Goal: Transaction & Acquisition: Book appointment/travel/reservation

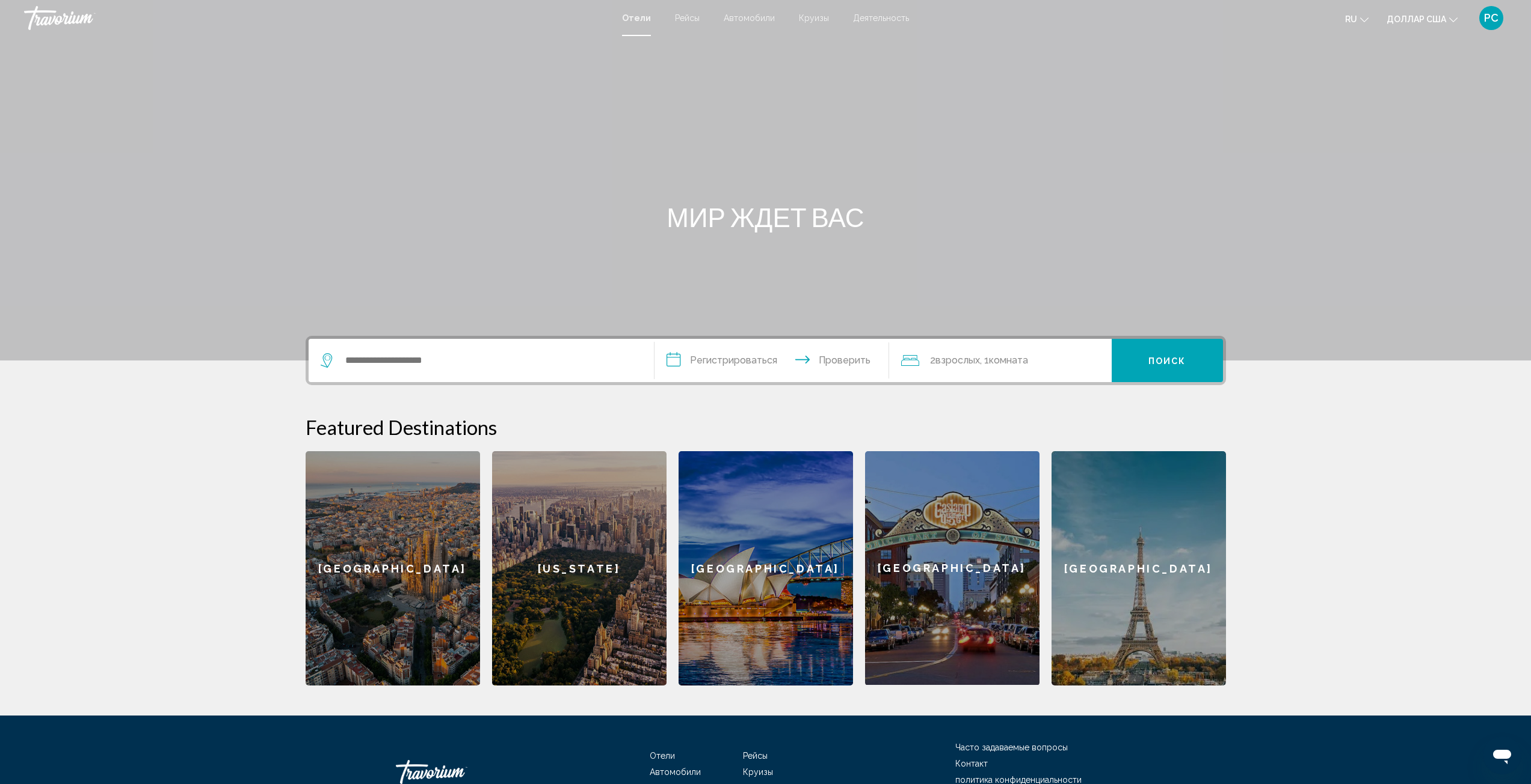
click at [474, 370] on div "Виджет поиска" at bounding box center [481, 360] width 321 height 44
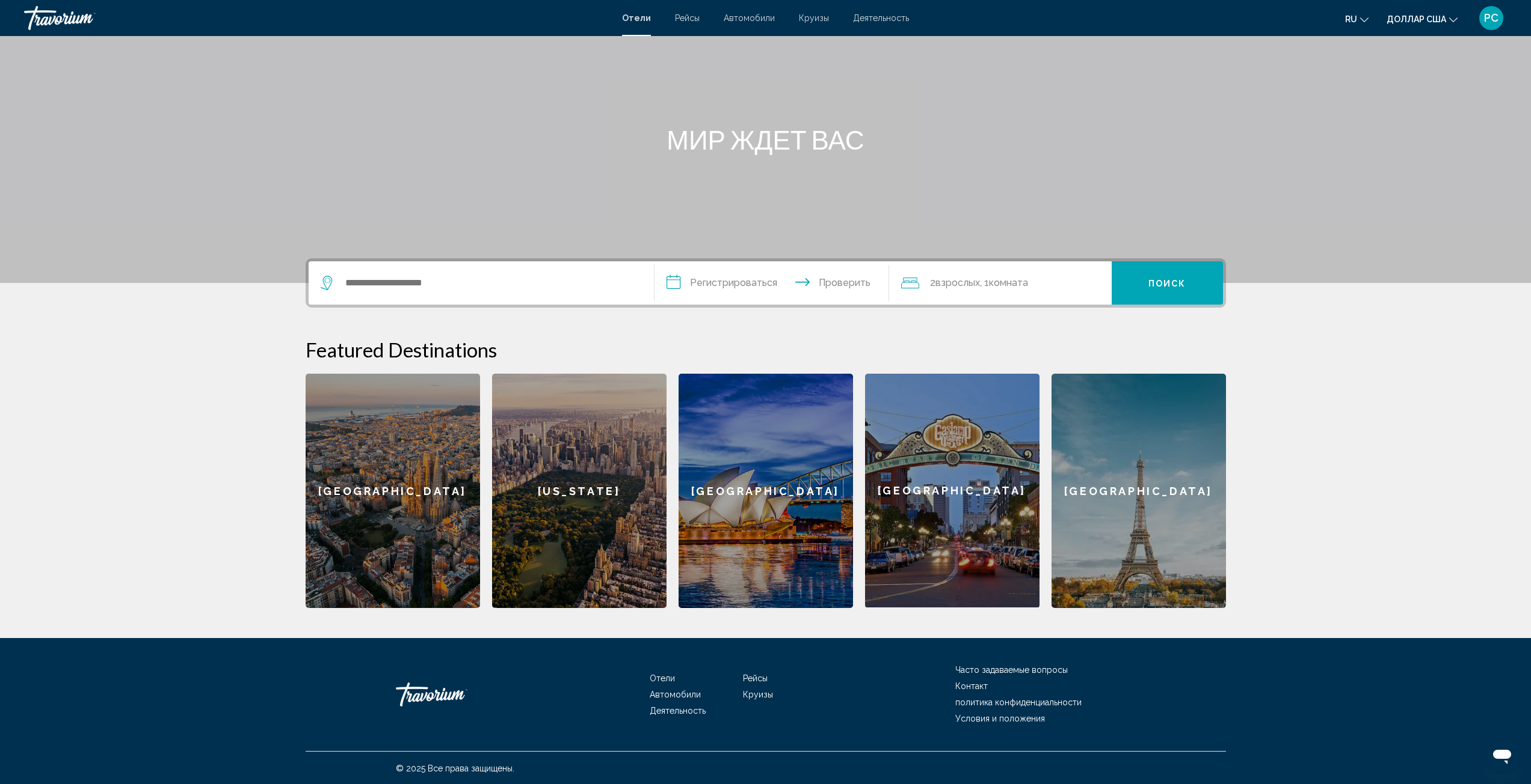
scroll to position [79, 0]
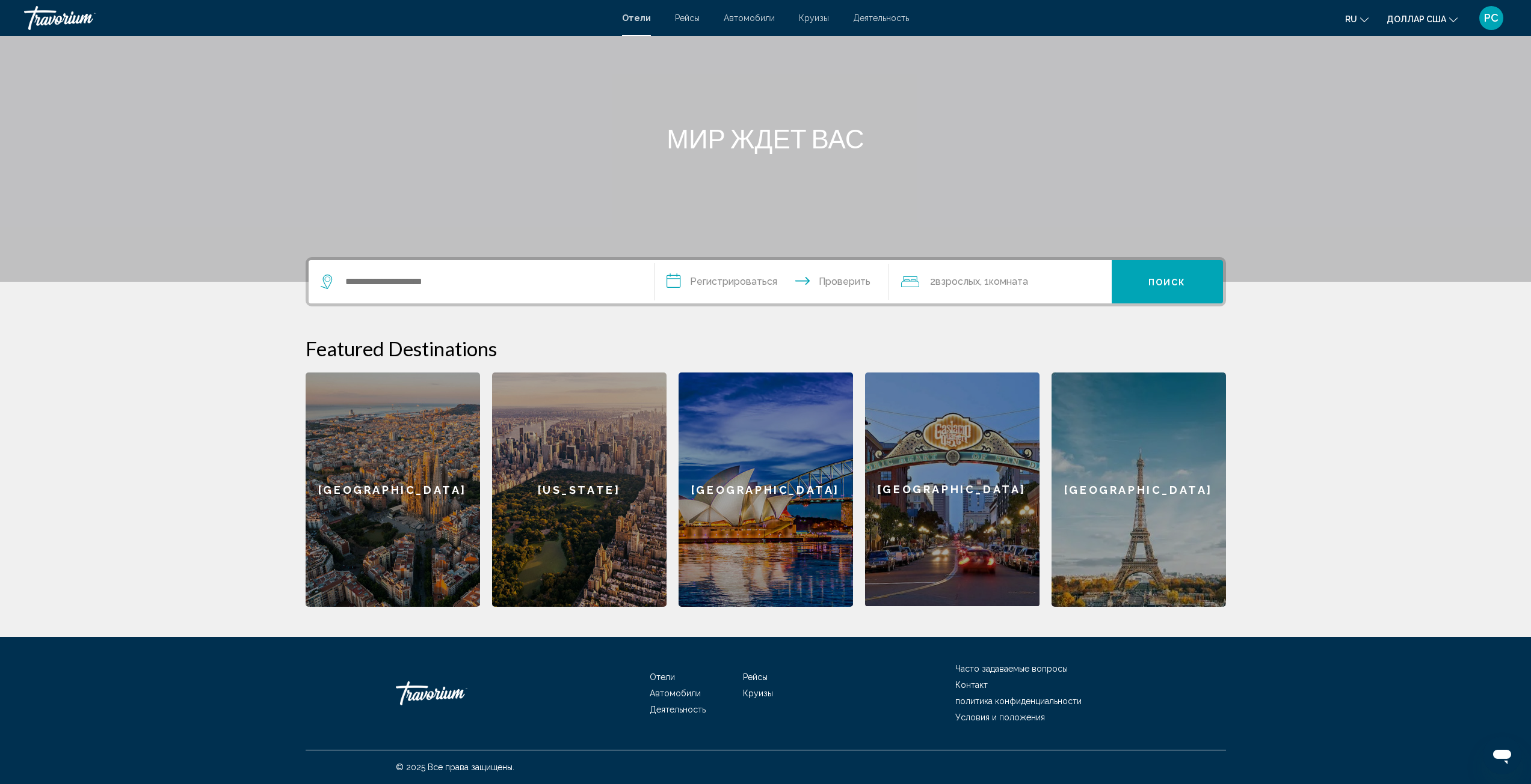
click at [429, 491] on div "[GEOGRAPHIC_DATA]" at bounding box center [392, 490] width 174 height 234
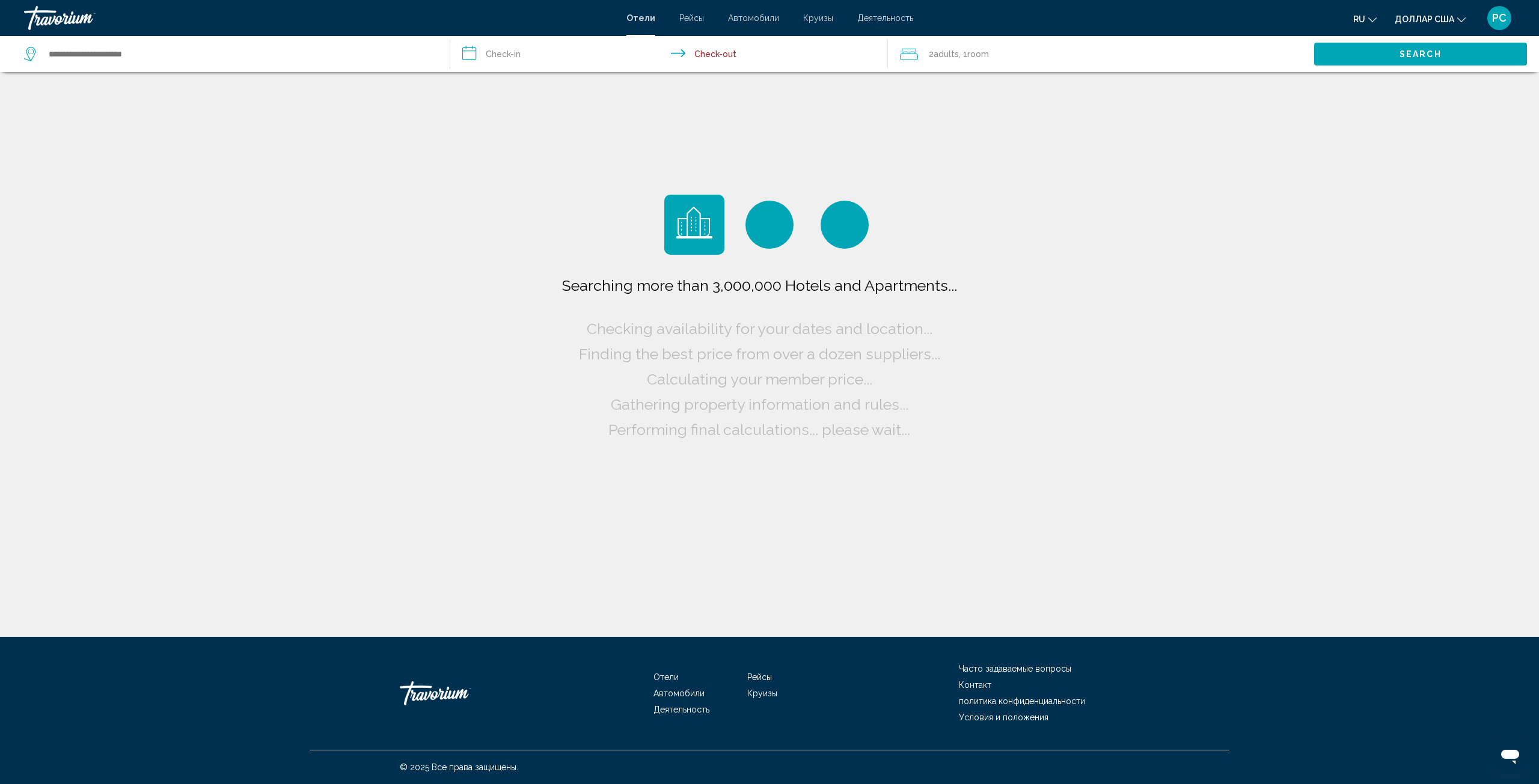
click at [1102, 350] on div "Searching more than 3,000,000 Hotels and Apartments... Checking availability fo…" at bounding box center [770, 319] width 1539 height 637
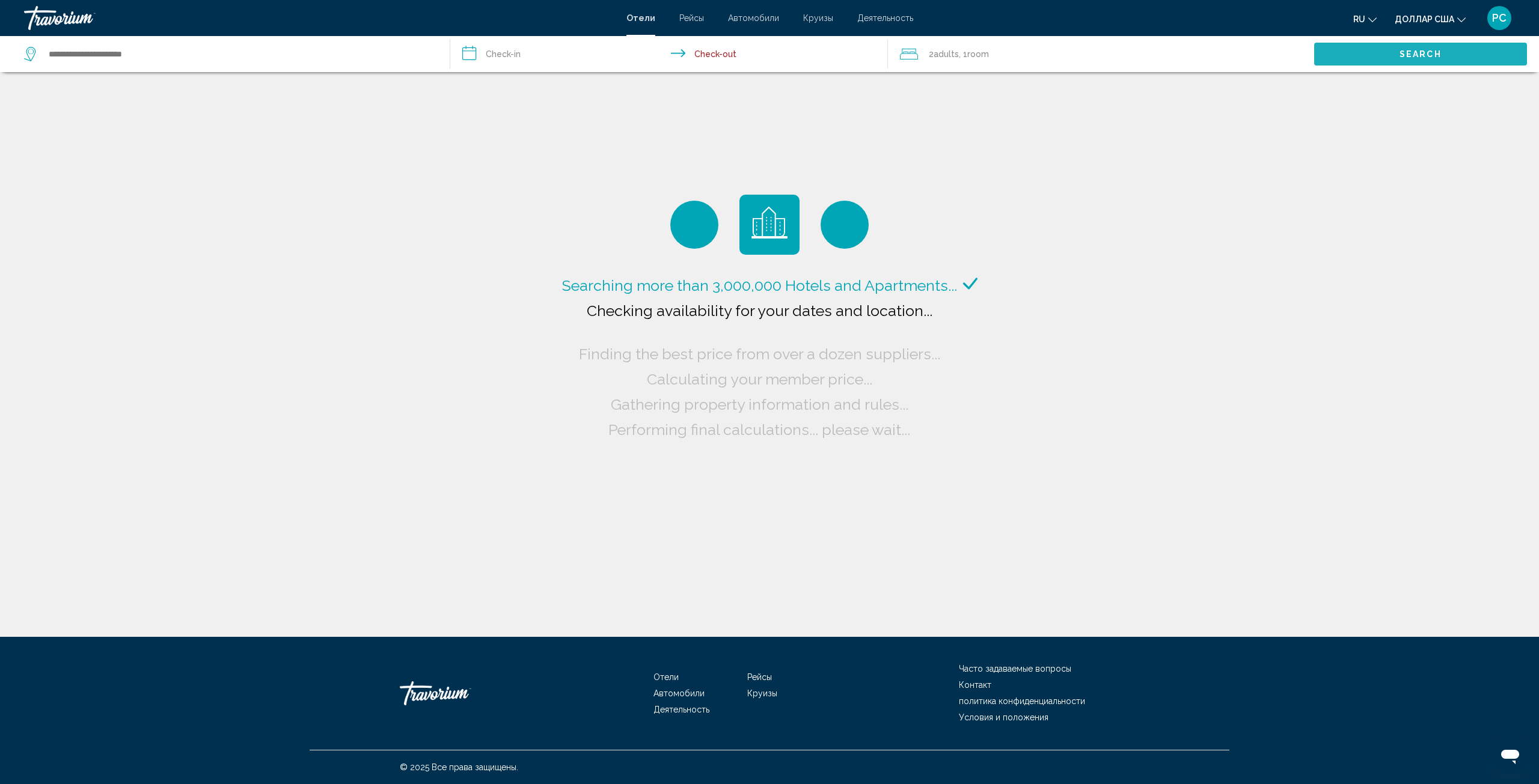
click at [1392, 59] on button "Search" at bounding box center [1419, 53] width 213 height 22
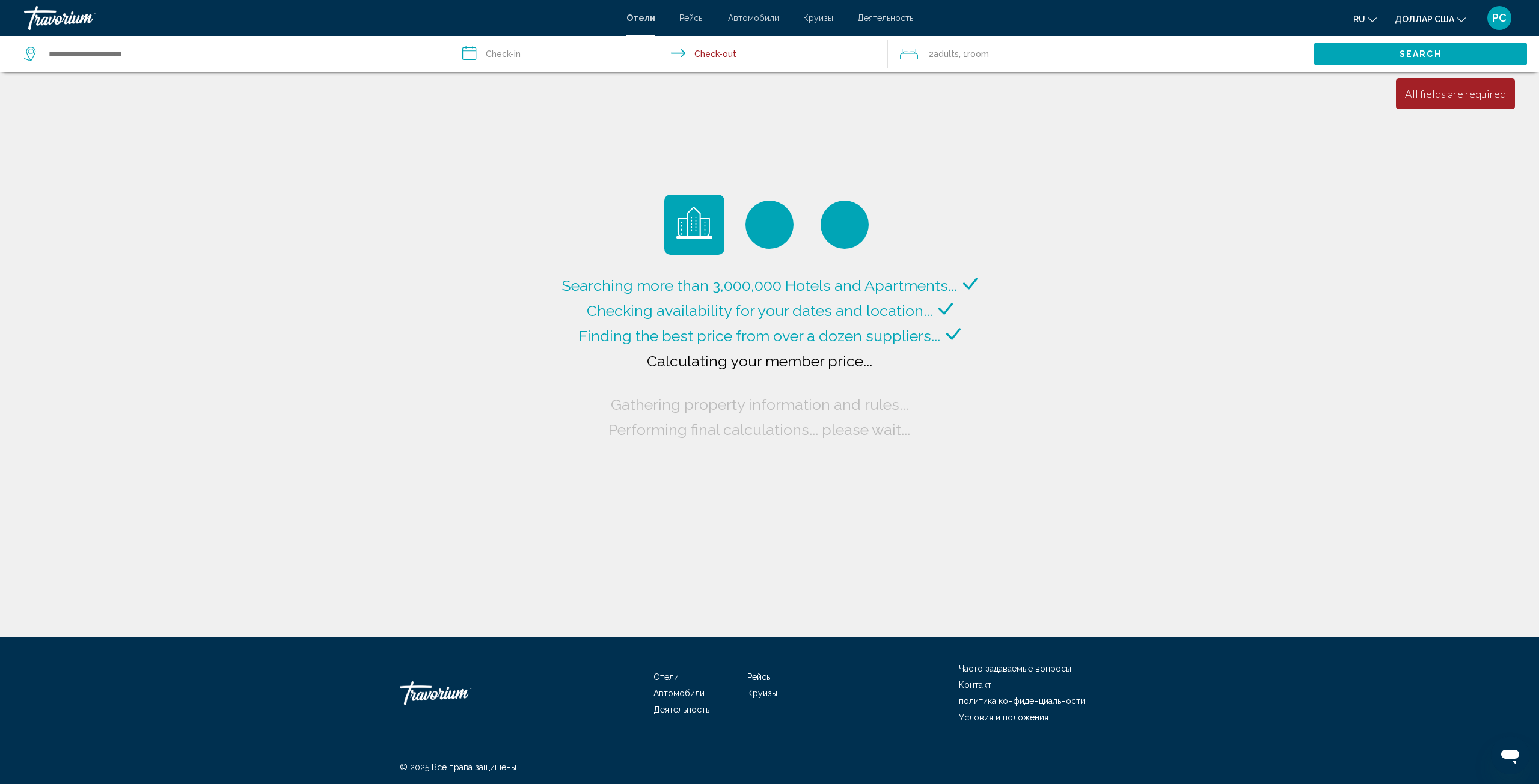
click at [1497, 89] on div "All fields are required" at bounding box center [1455, 94] width 101 height 14
click at [820, 17] on font "Круизы" at bounding box center [818, 18] width 30 height 10
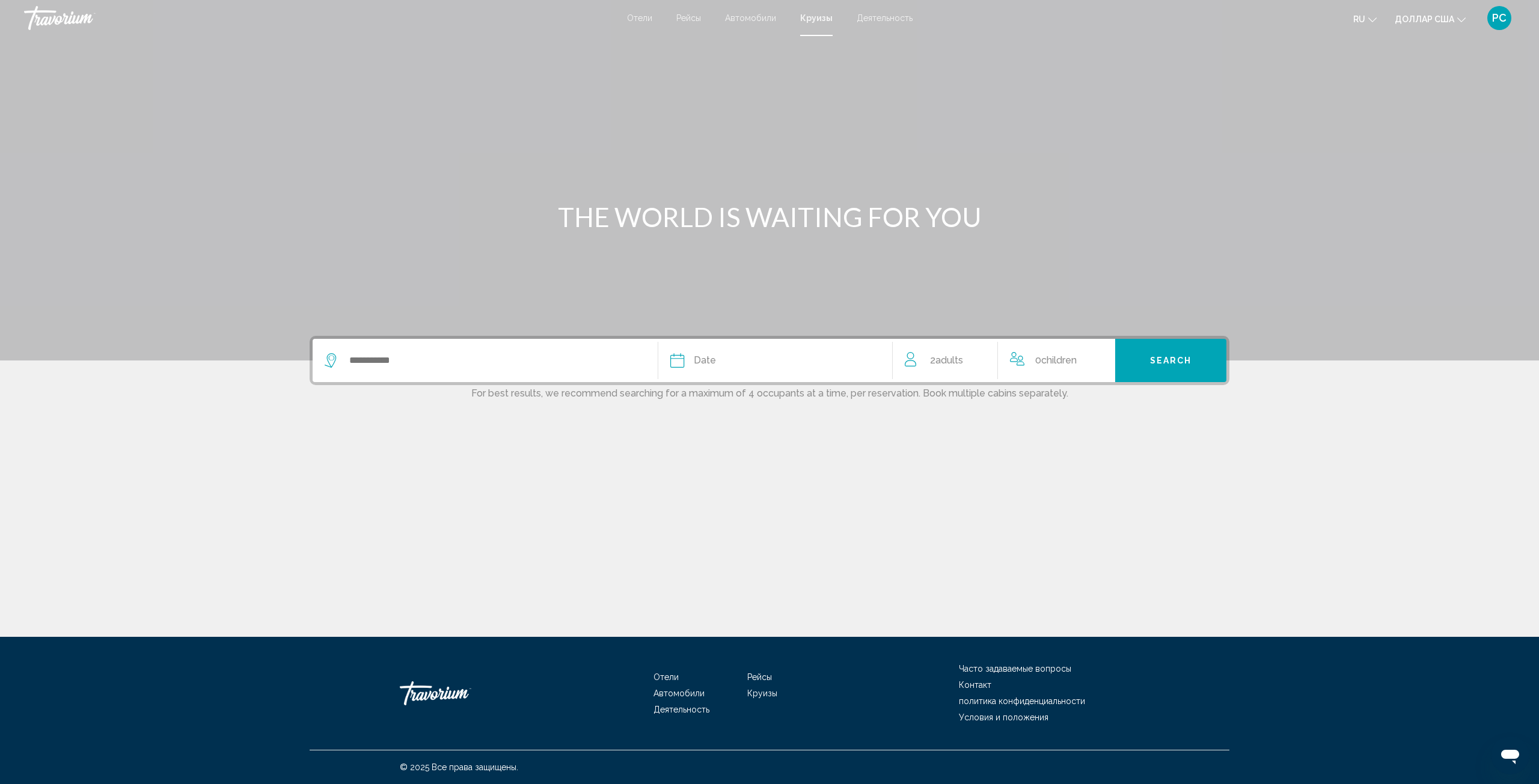
click at [712, 368] on span "Date" at bounding box center [704, 360] width 22 height 17
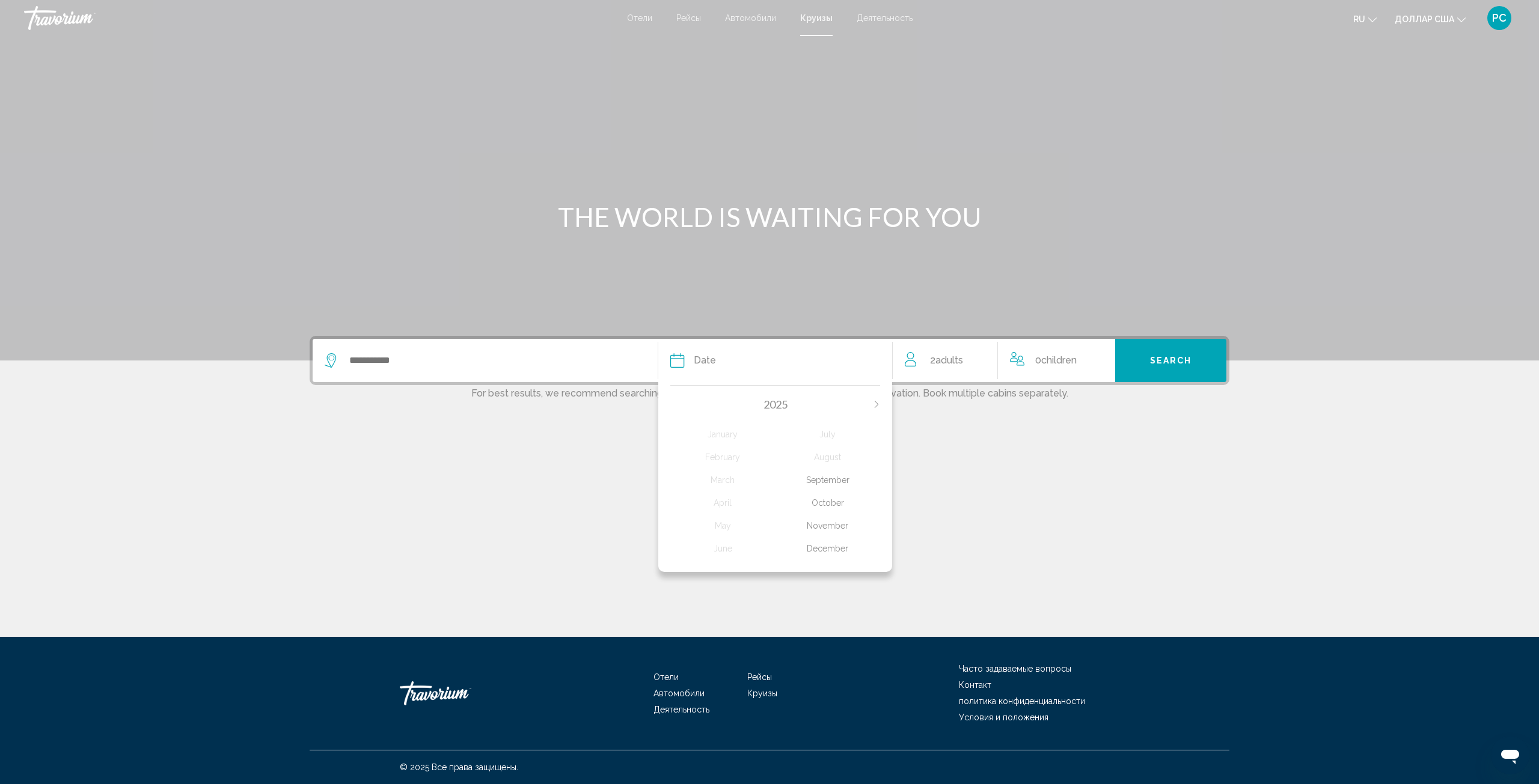
click at [847, 527] on div "November" at bounding box center [828, 526] width 105 height 21
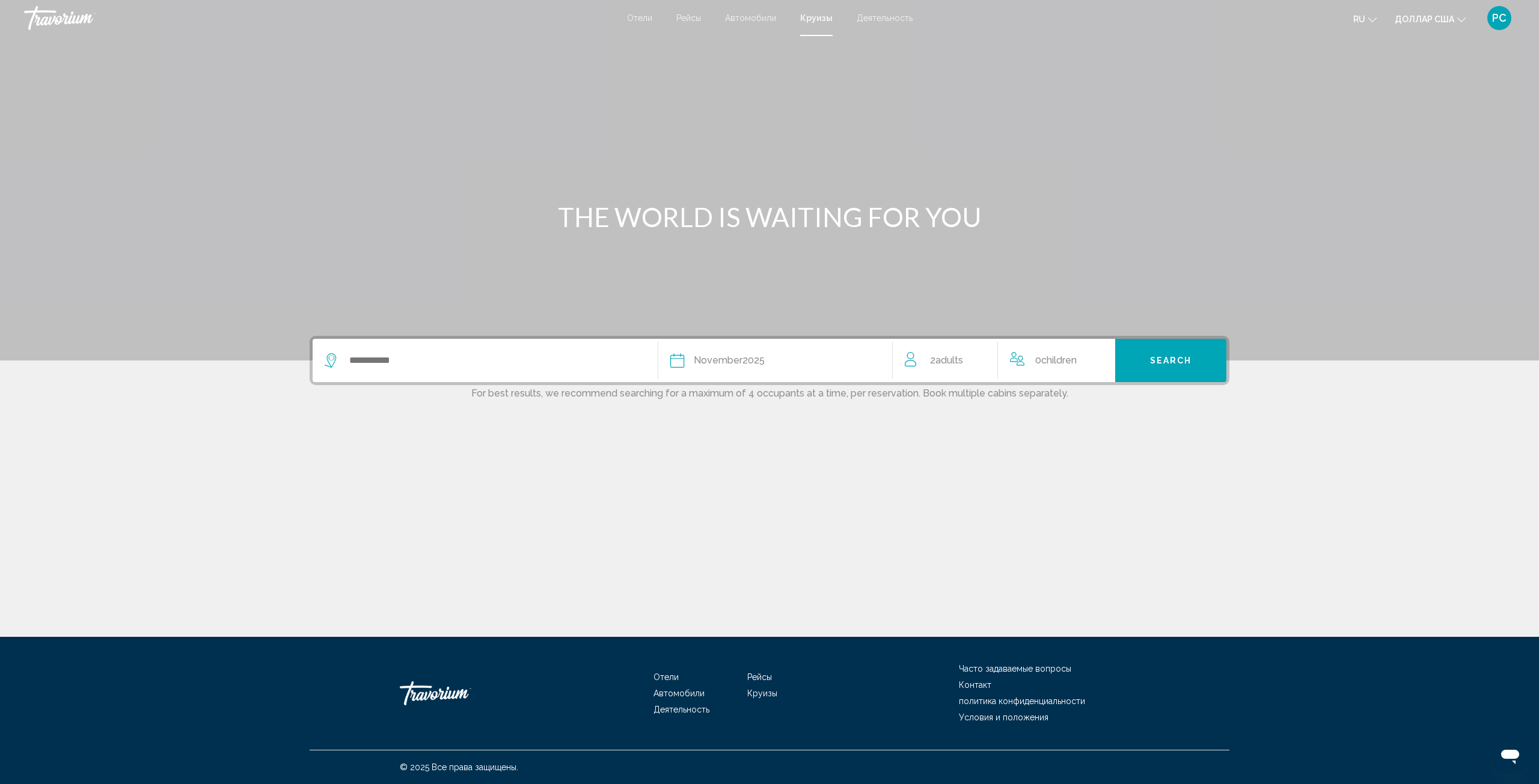
click at [942, 363] on span "Adults" at bounding box center [949, 360] width 27 height 12
click at [1097, 358] on icon "Increment children" at bounding box center [1097, 358] width 11 height 15
click at [1088, 411] on div "Travelers: 2 adults, 2 children" at bounding box center [1090, 409] width 6 height 3
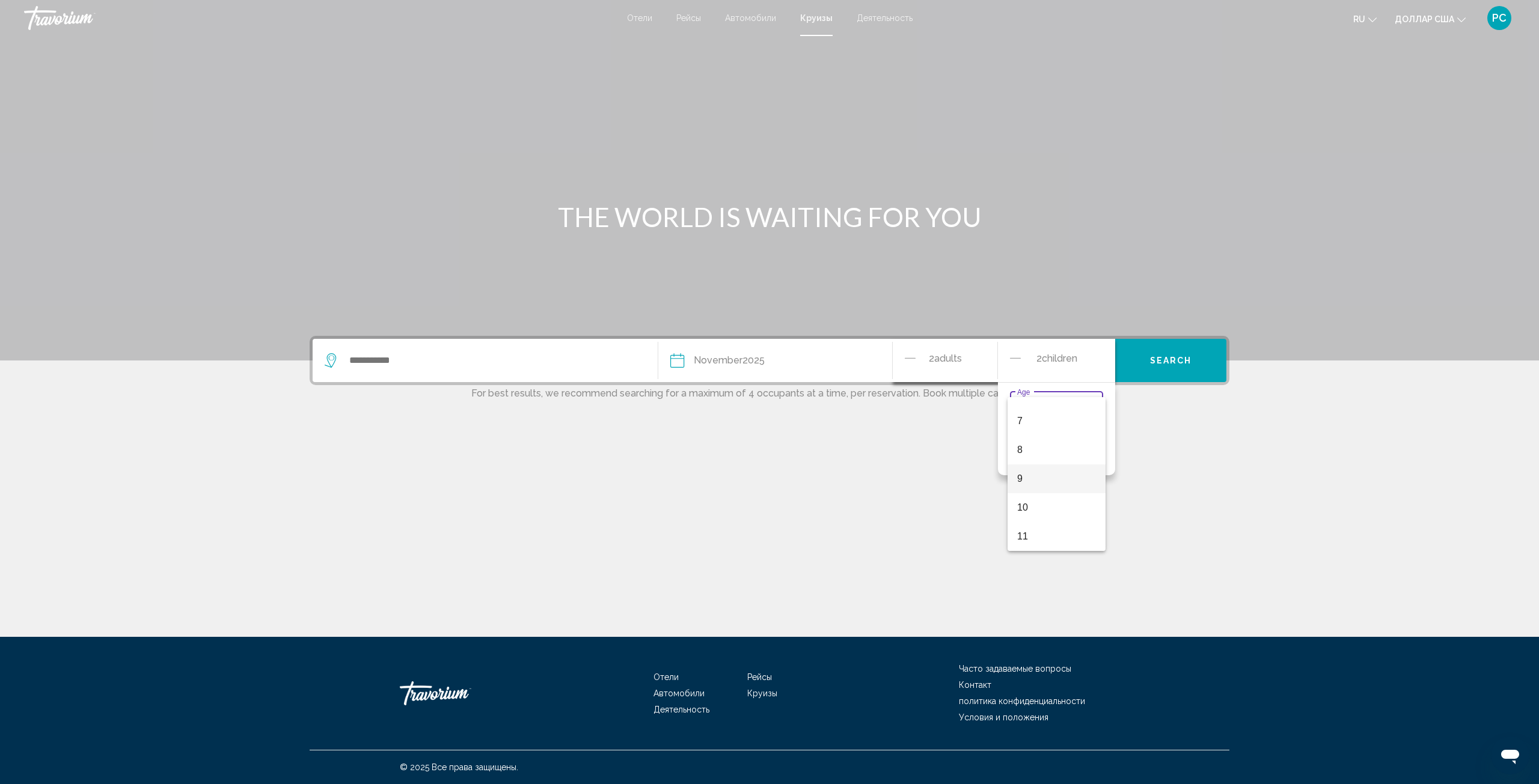
click at [1027, 474] on span "9" at bounding box center [1056, 479] width 79 height 29
click at [1087, 447] on div "Travelers: 2 adults, 2 children" at bounding box center [1090, 450] width 11 height 10
click at [1036, 543] on span "10" at bounding box center [1056, 548] width 79 height 29
click at [1160, 379] on button "Search" at bounding box center [1171, 360] width 111 height 44
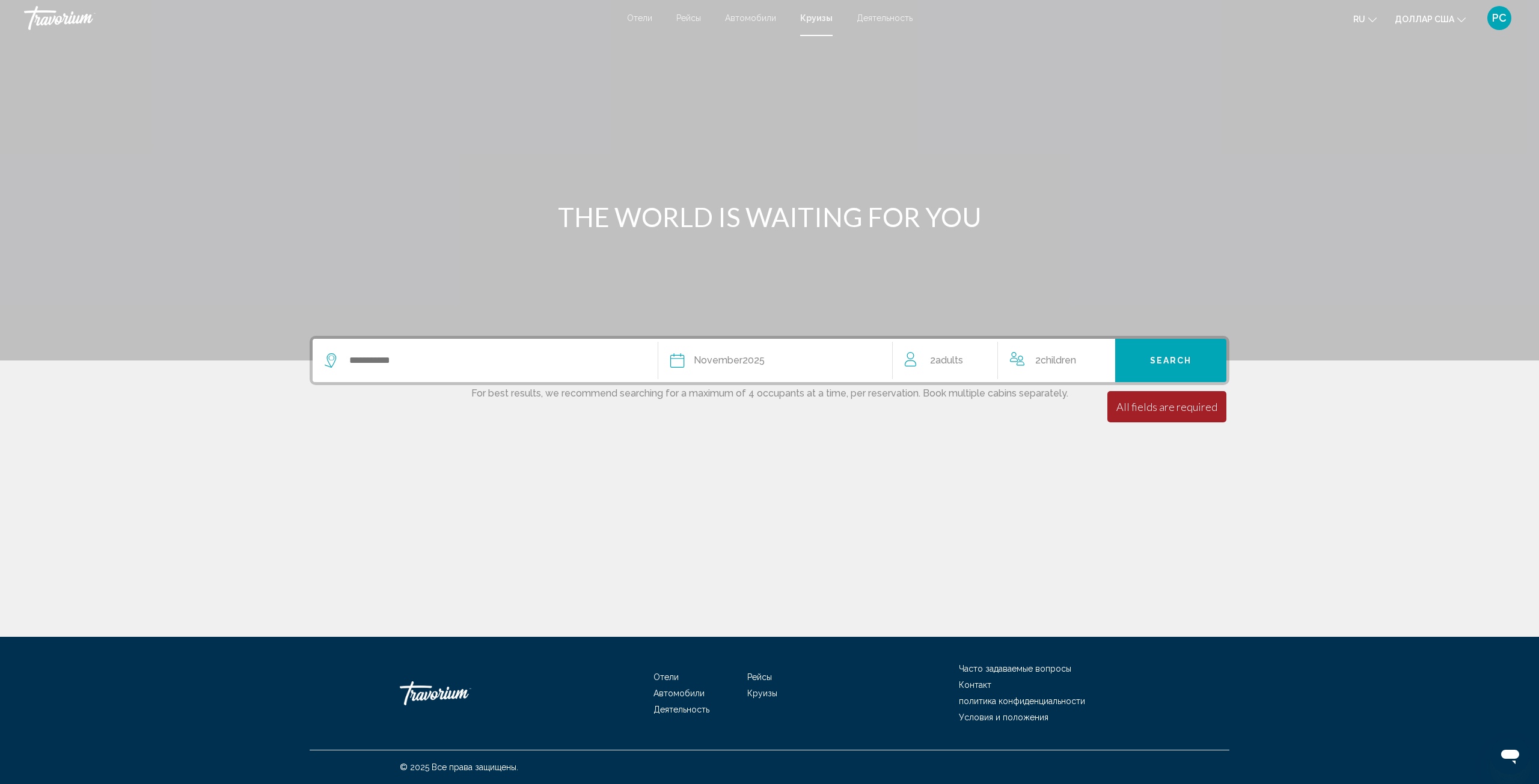
click at [580, 371] on div "Search widget" at bounding box center [485, 360] width 321 height 44
click at [1167, 366] on button "Search" at bounding box center [1171, 360] width 111 height 44
click at [1158, 353] on button "Search" at bounding box center [1171, 360] width 111 height 44
drag, startPoint x: 1117, startPoint y: 407, endPoint x: 1200, endPoint y: 398, distance: 83.5
click at [1230, 409] on div "Date [DATE] [DATE] February March April May June July August September October …" at bounding box center [770, 427] width 968 height 184
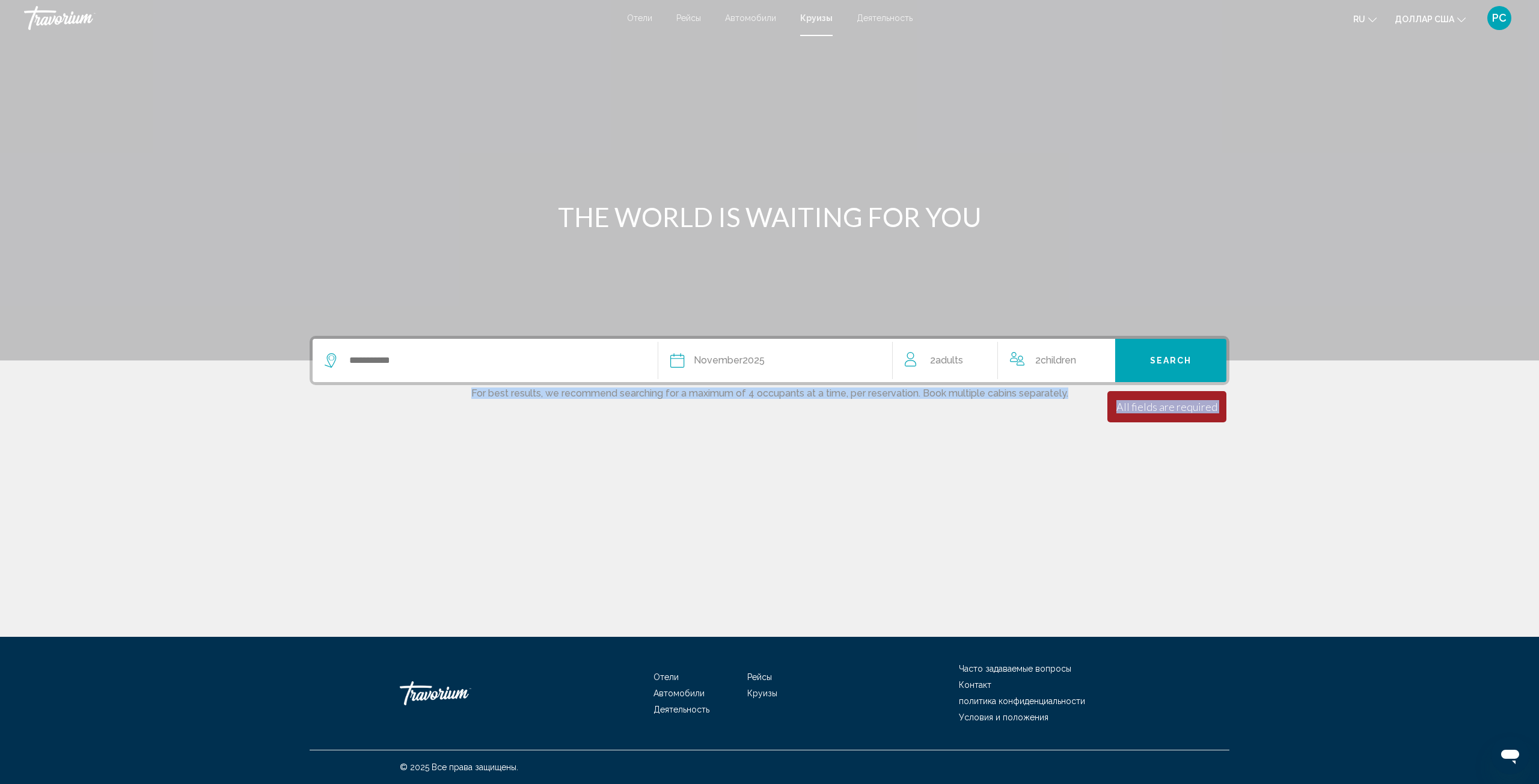
copy app-cruises-search-widget "All fields are required For best results, we recommend searching for a maximum …"
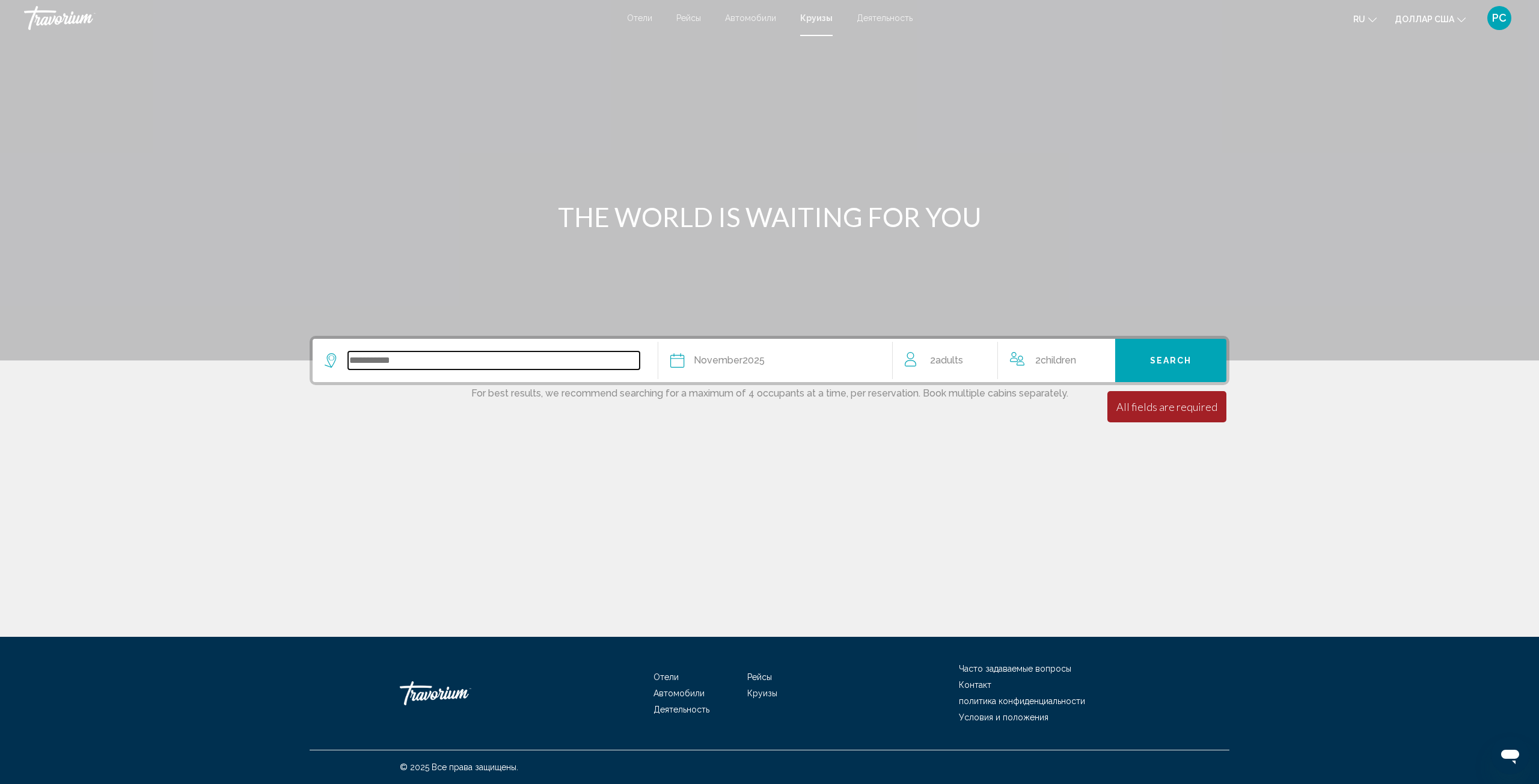
click at [549, 356] on input "Search widget" at bounding box center [494, 360] width 291 height 18
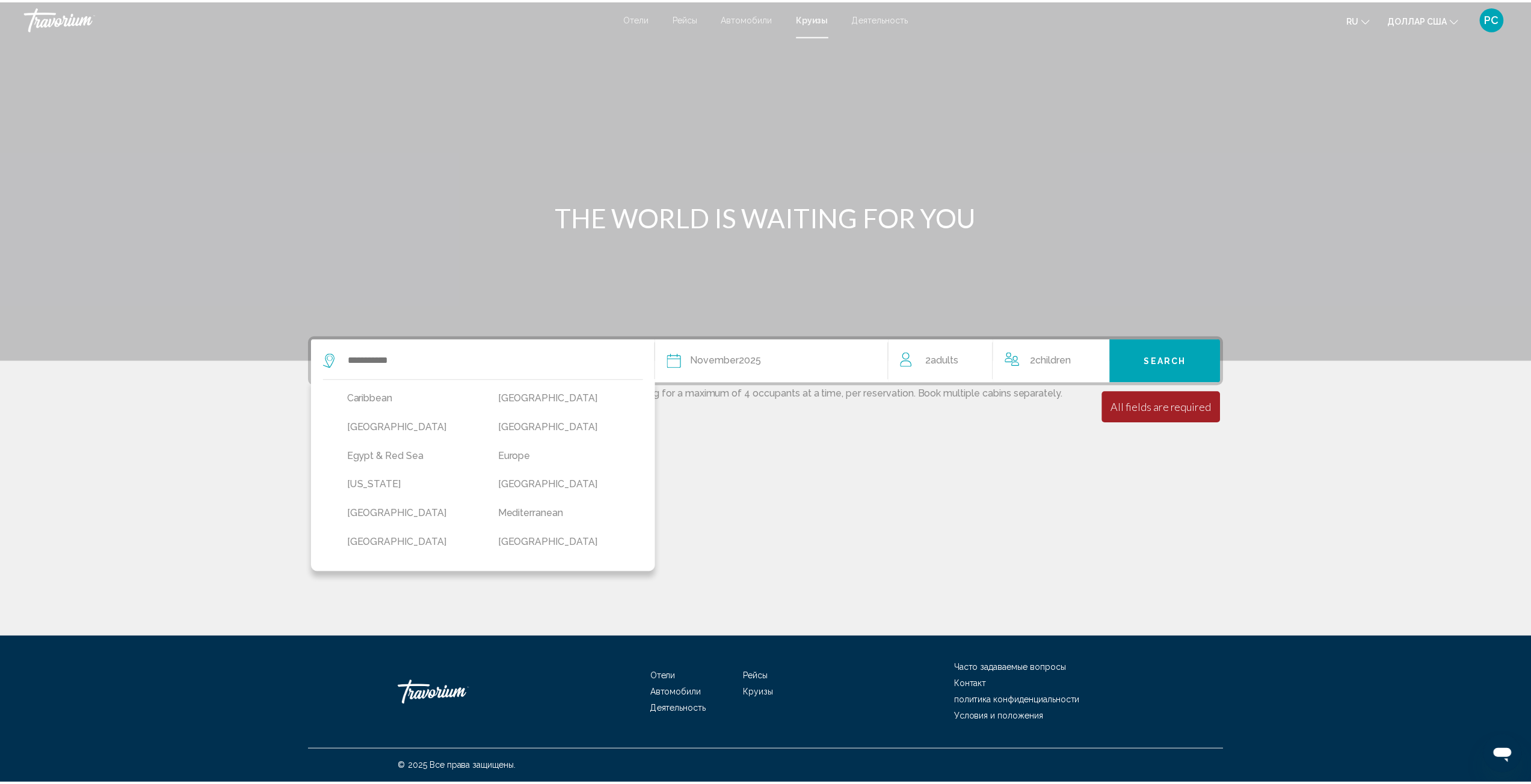
scroll to position [109, 0]
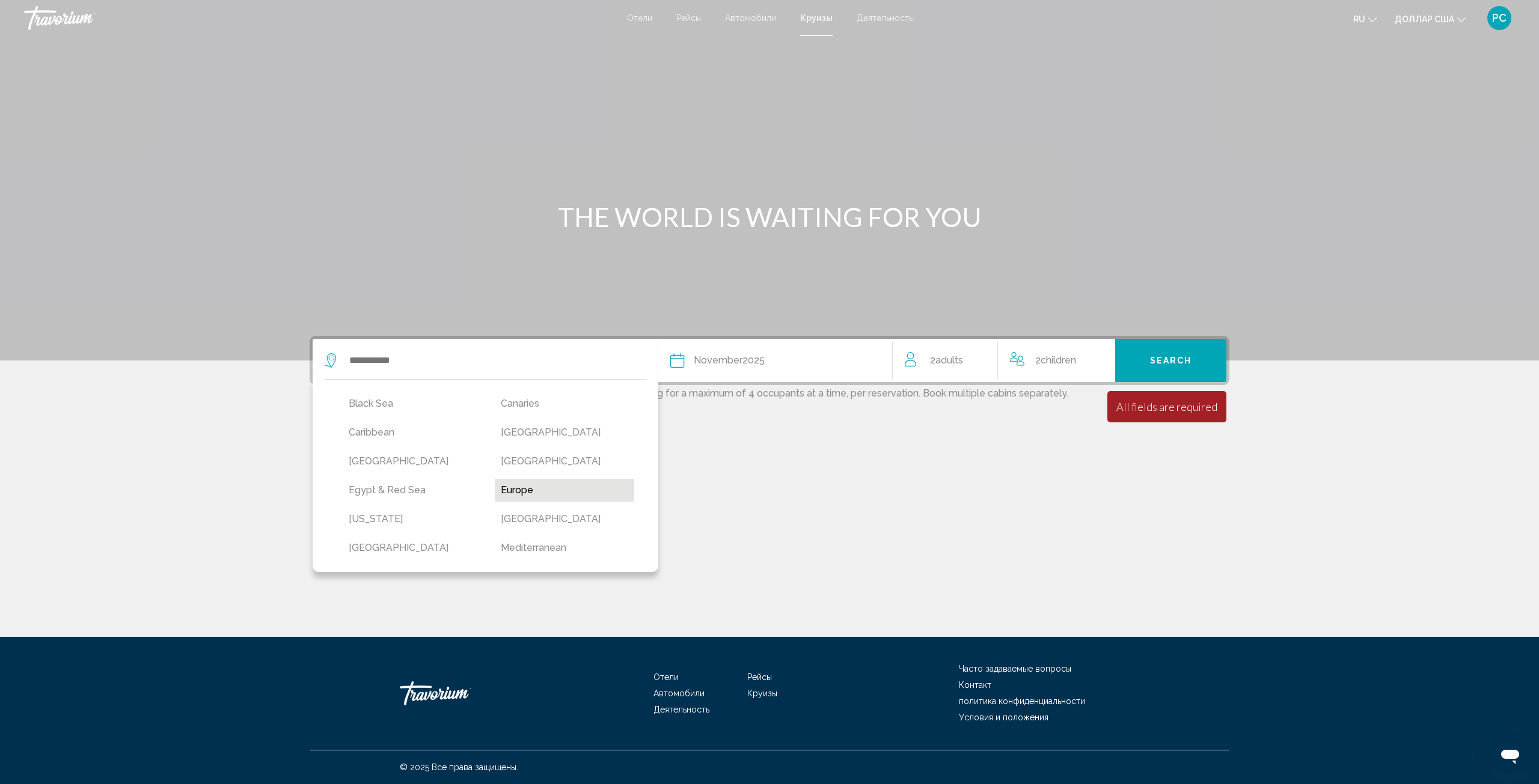
click at [498, 487] on button "Europe" at bounding box center [564, 491] width 140 height 23
type input "******"
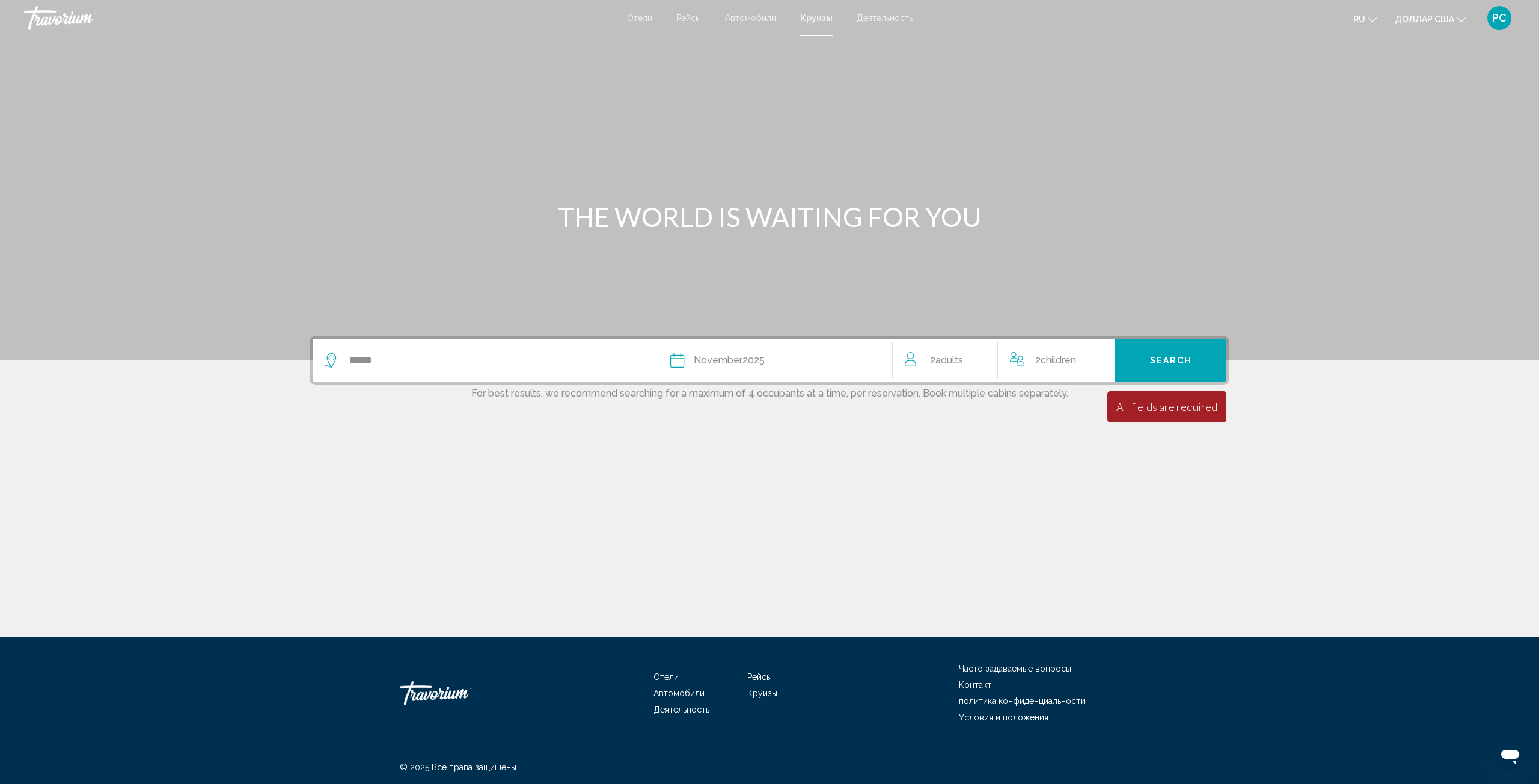
click at [1200, 363] on button "Search" at bounding box center [1171, 360] width 111 height 44
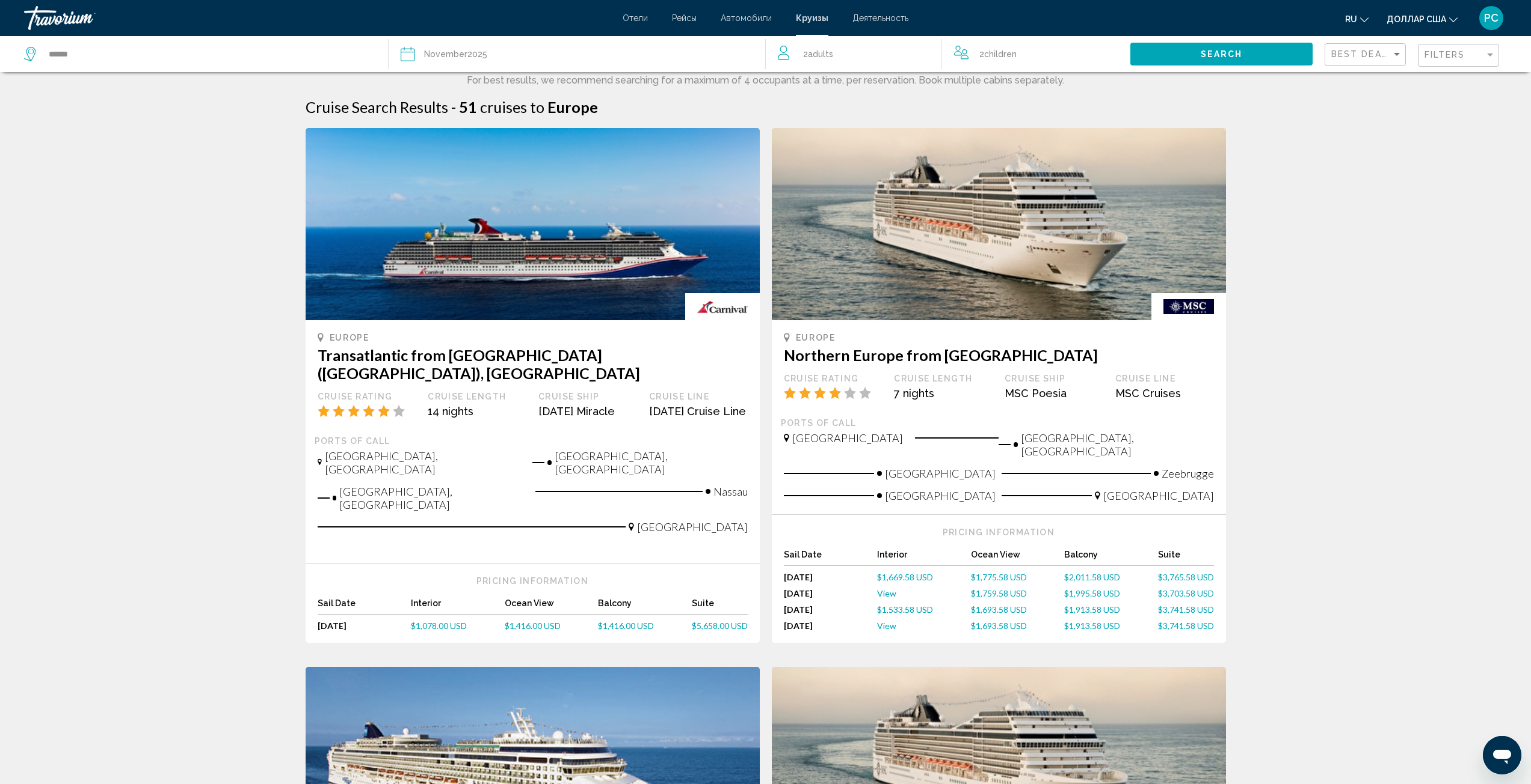
click at [639, 15] on font "Отели" at bounding box center [635, 18] width 25 height 10
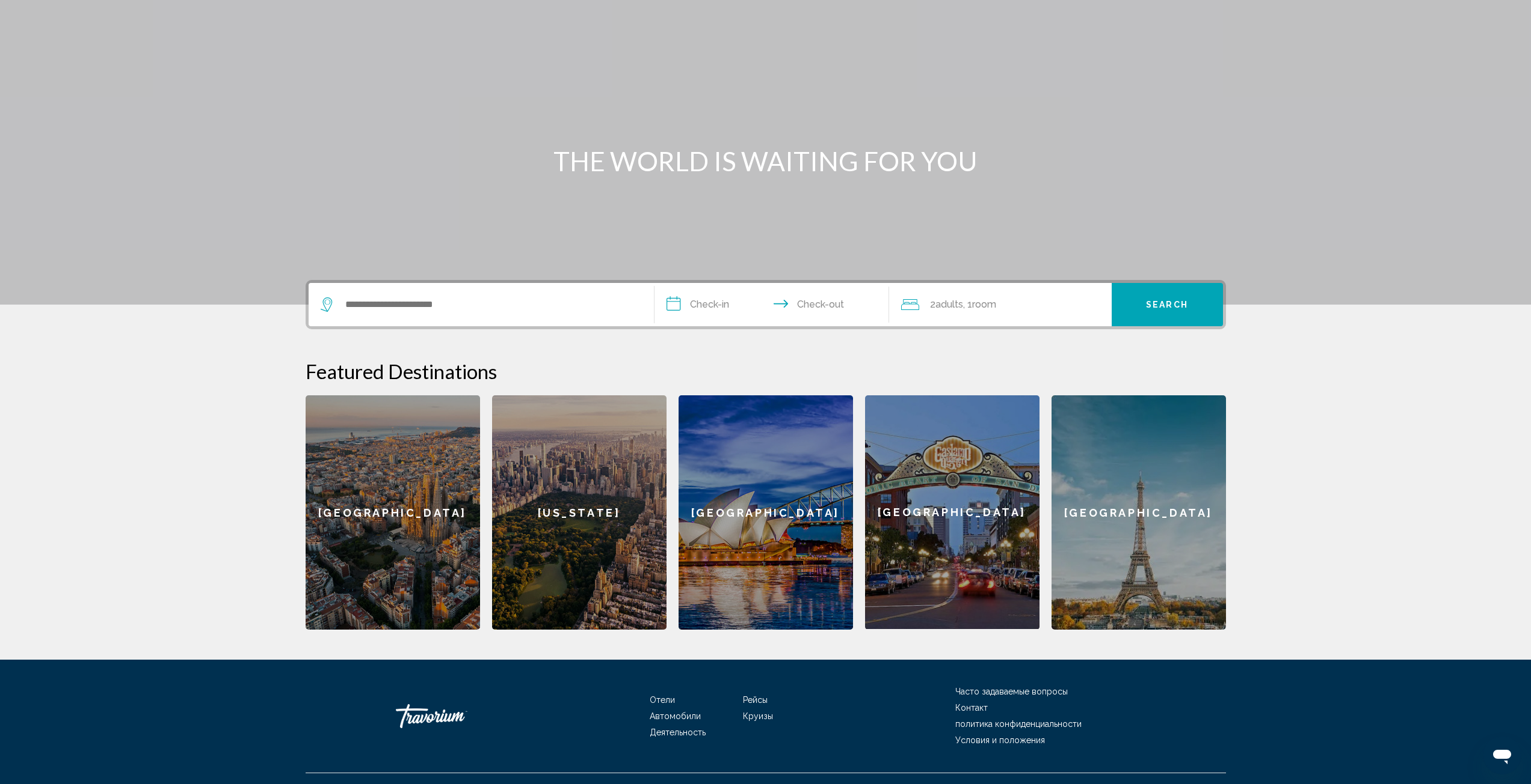
scroll to position [79, 0]
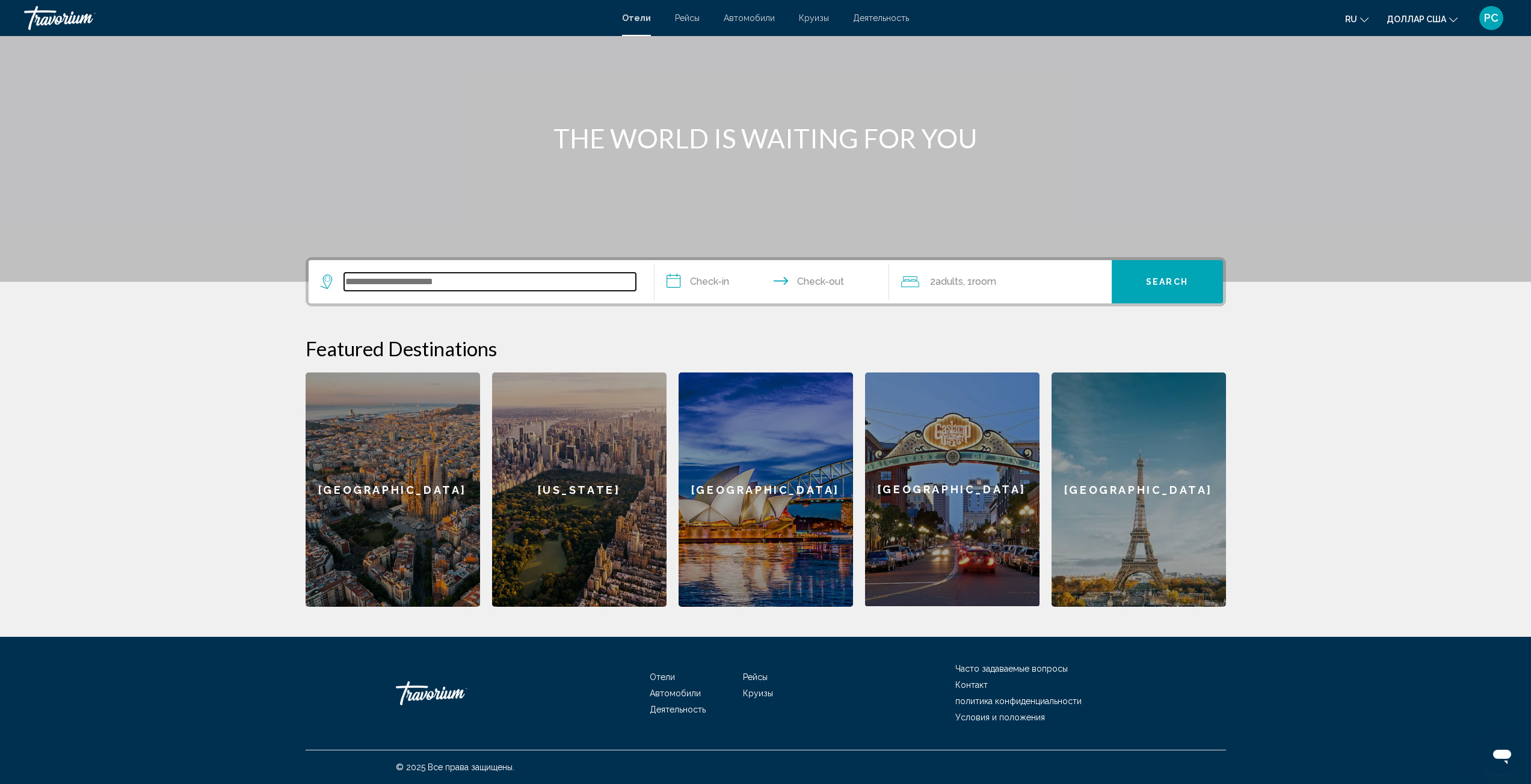
click at [504, 285] on input "Search widget" at bounding box center [490, 282] width 292 height 18
click at [376, 494] on div "[GEOGRAPHIC_DATA]" at bounding box center [392, 490] width 174 height 234
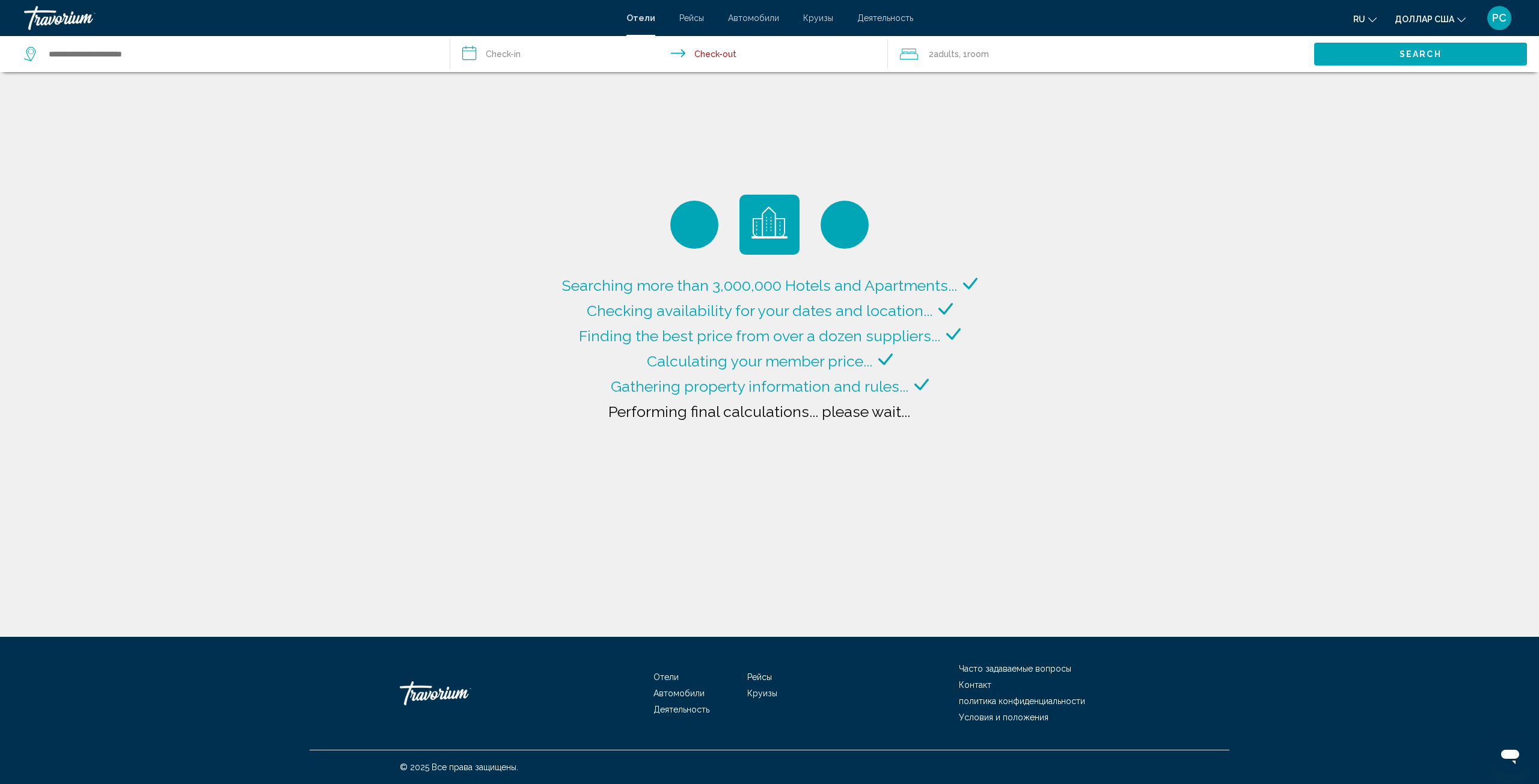
type input "**********"
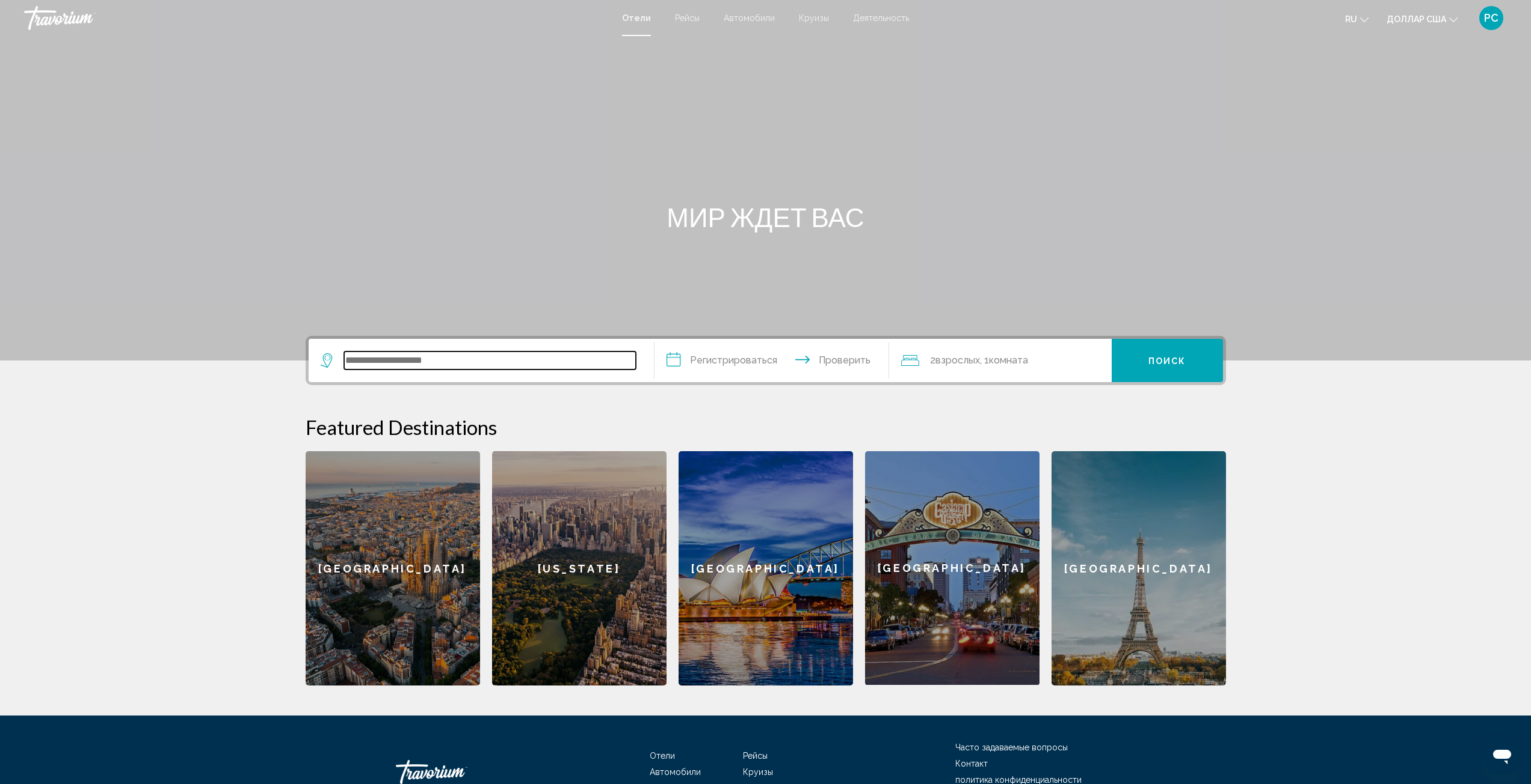
click at [395, 365] on input "Виджет поиска" at bounding box center [490, 360] width 292 height 18
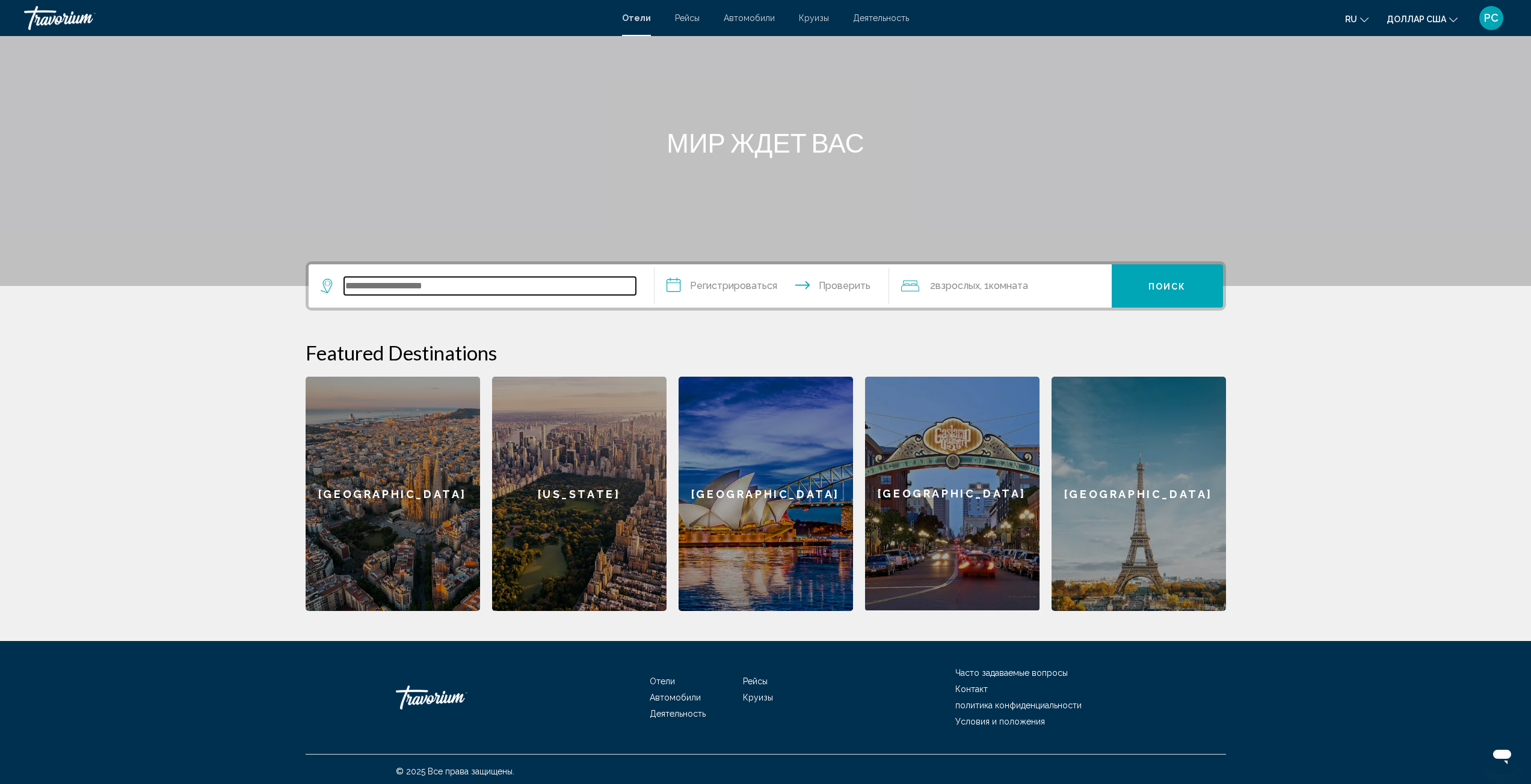
scroll to position [79, 0]
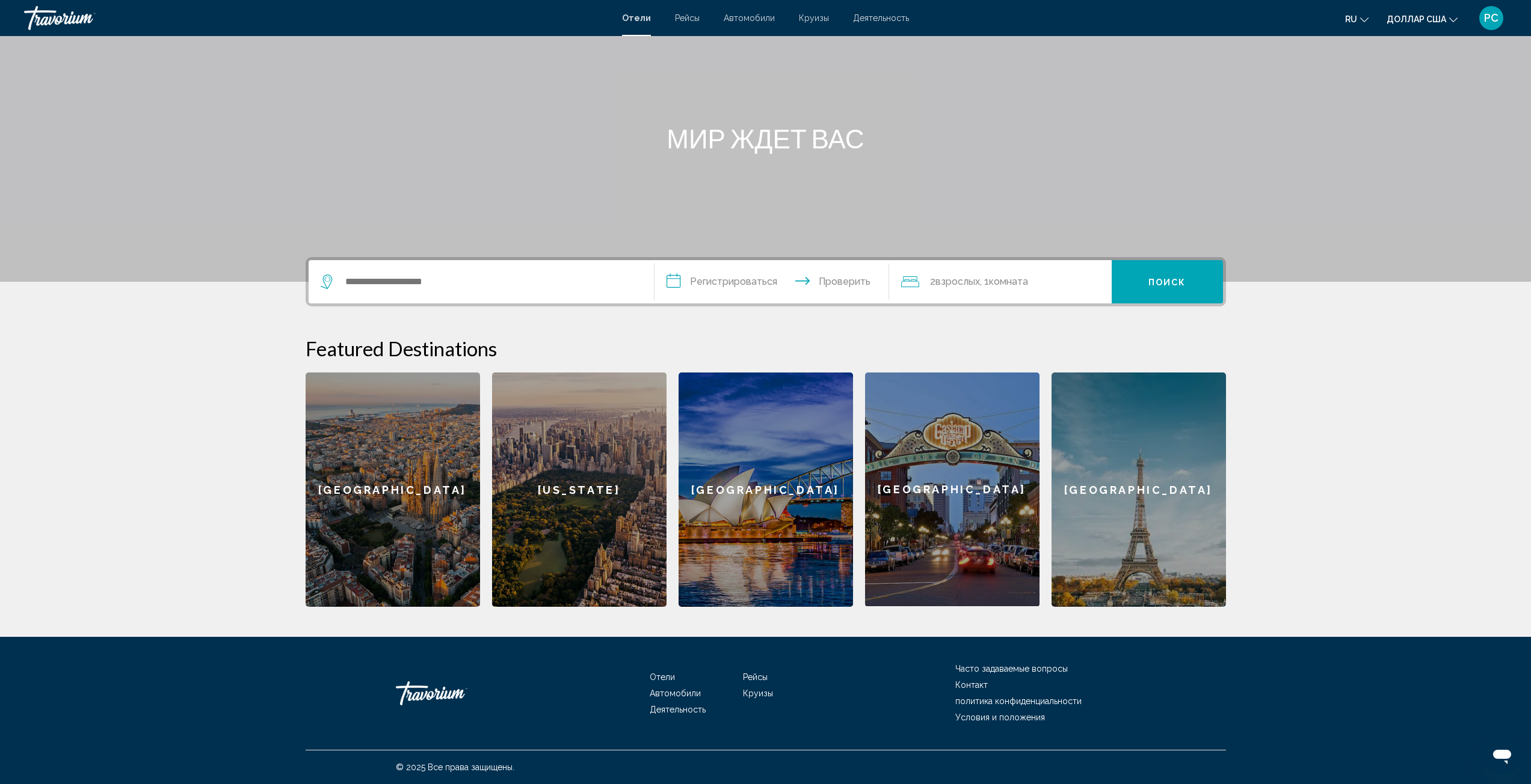
click at [835, 278] on input "**********" at bounding box center [774, 284] width 239 height 47
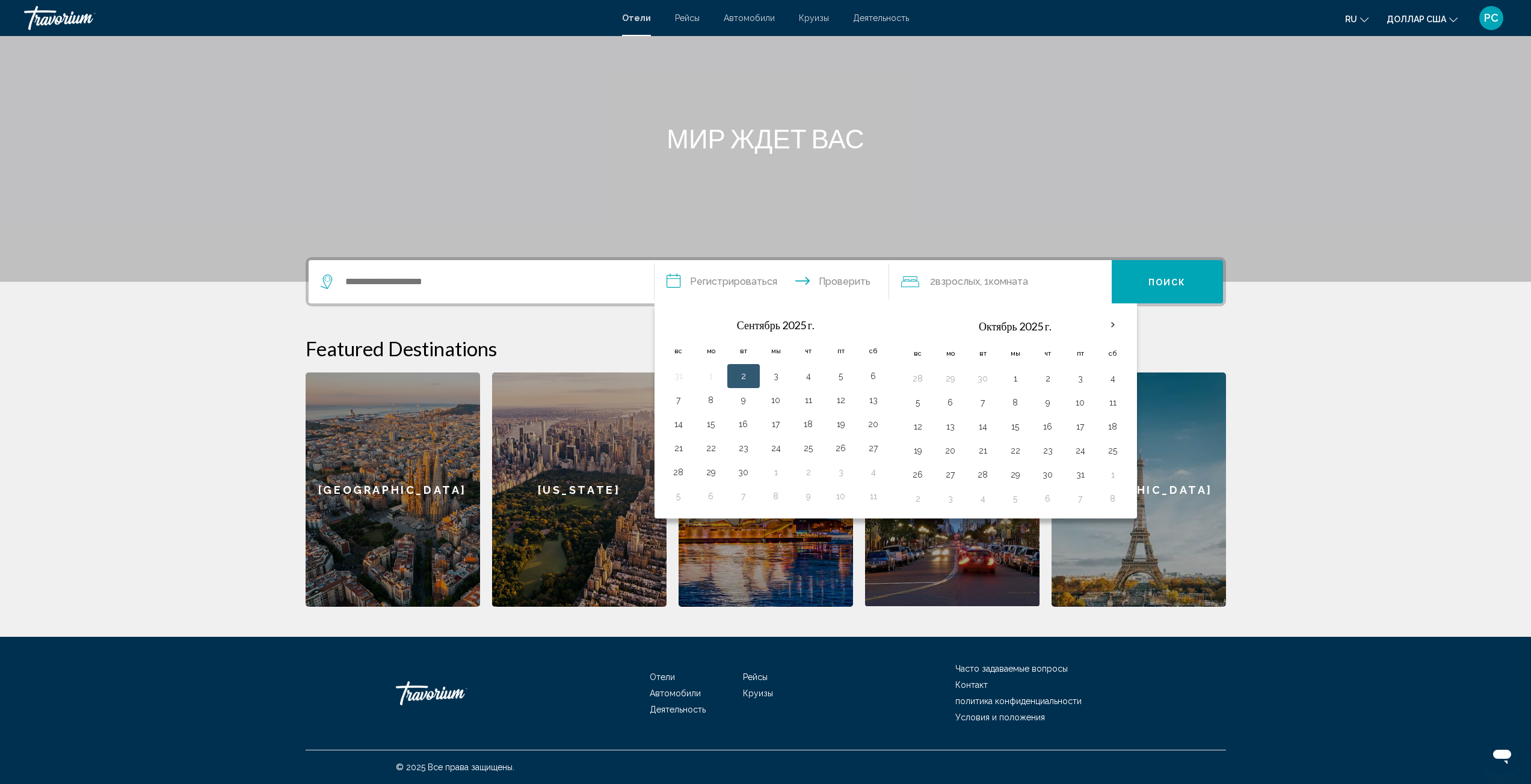
click at [992, 283] on font "комната" at bounding box center [1008, 282] width 39 height 12
